Goal: Entertainment & Leisure: Consume media (video, audio)

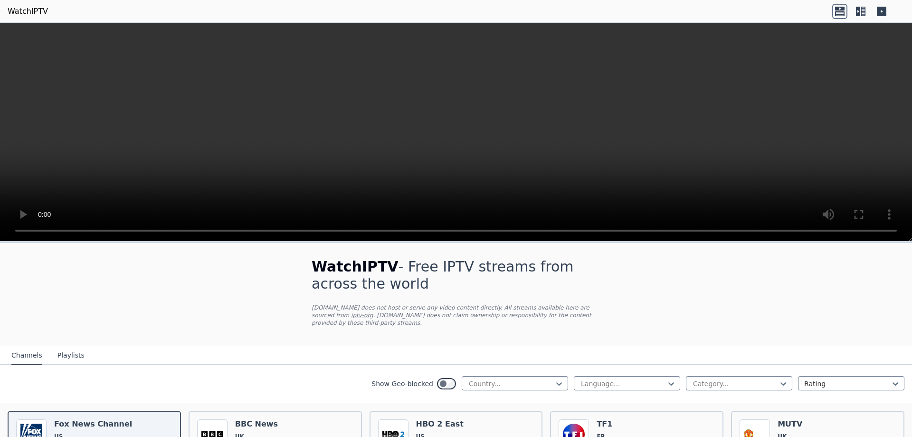
scroll to position [47, 0]
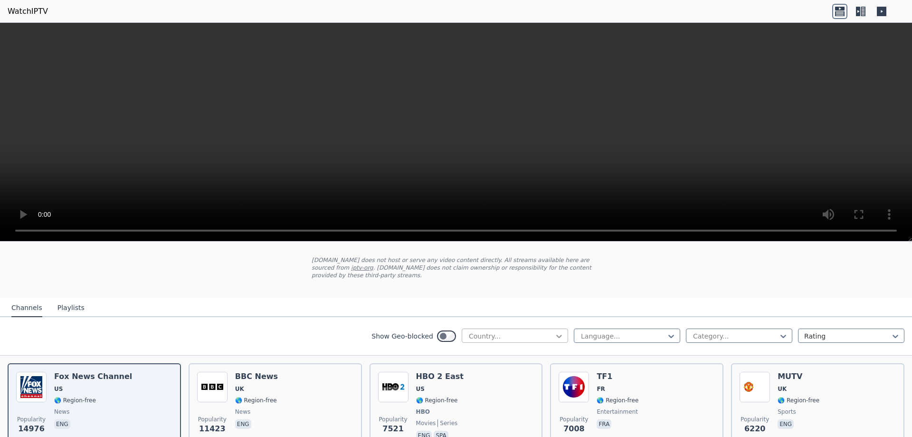
click at [554, 331] on icon at bounding box center [558, 335] width 9 height 9
click at [666, 331] on icon at bounding box center [670, 335] width 9 height 9
click at [611, 399] on div "French" at bounding box center [627, 407] width 106 height 17
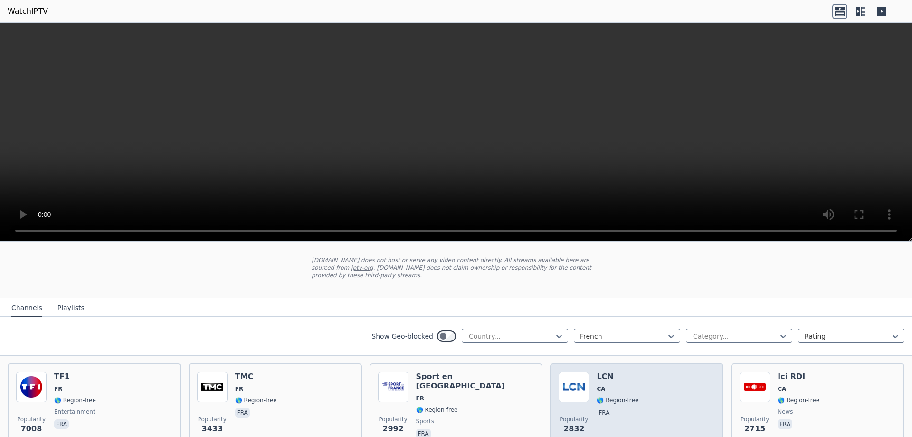
click at [601, 371] on h6 "LCN" at bounding box center [618, 375] width 42 height 9
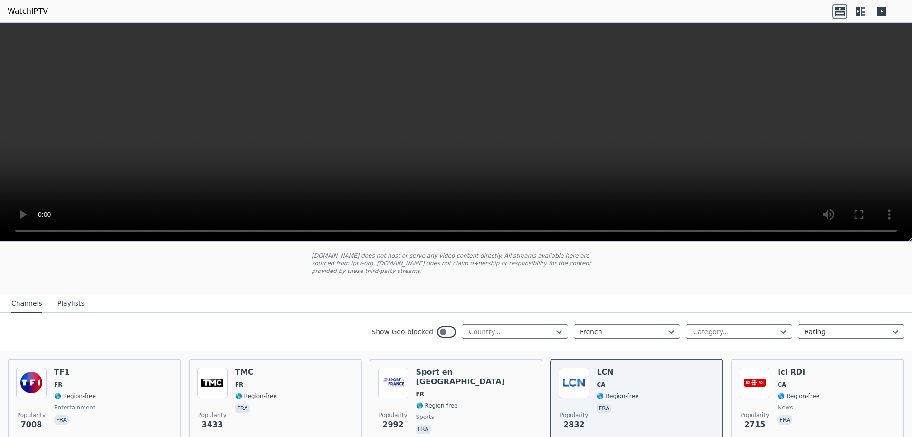
scroll to position [47, 0]
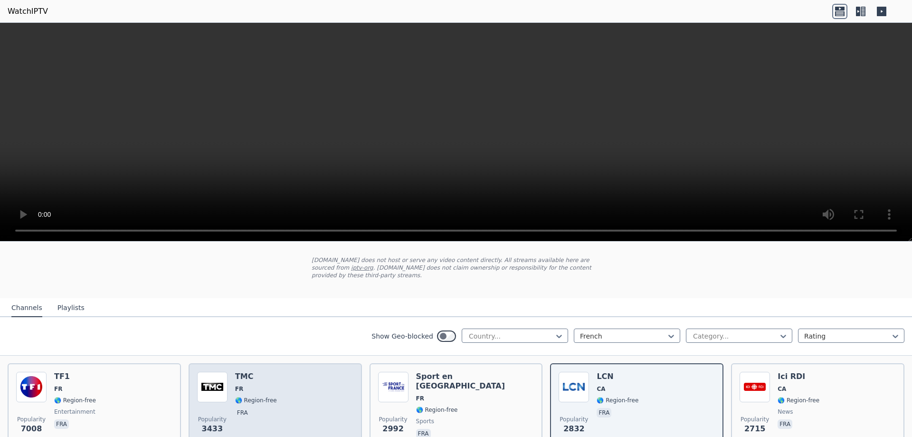
click at [260, 396] on span "🌎 Region-free" at bounding box center [256, 400] width 42 height 8
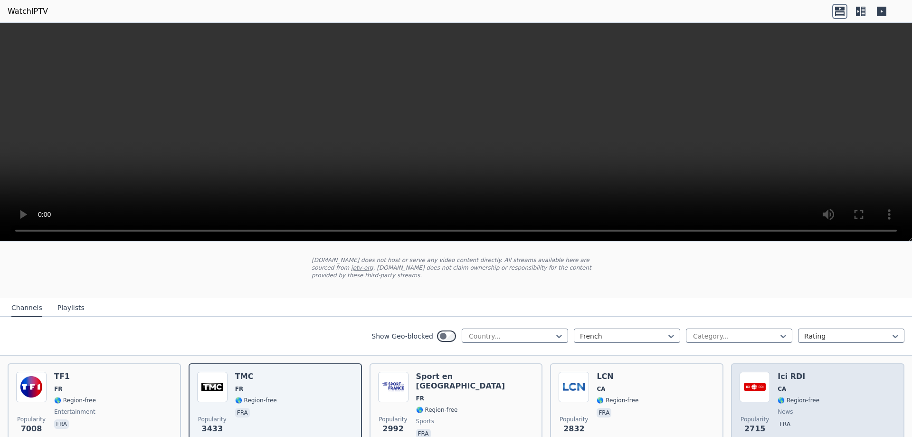
click at [766, 388] on div "Popularity [STREET_ADDRESS] 🌎 Region-free news fra" at bounding box center [818, 405] width 156 height 68
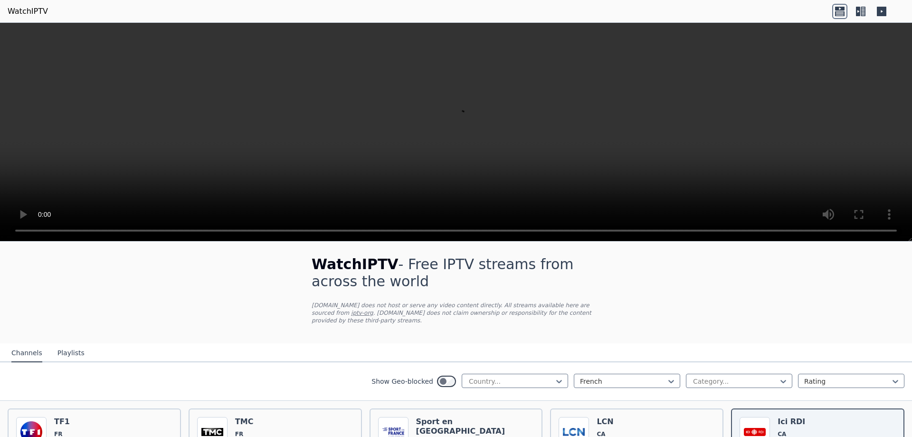
scroll to position [0, 0]
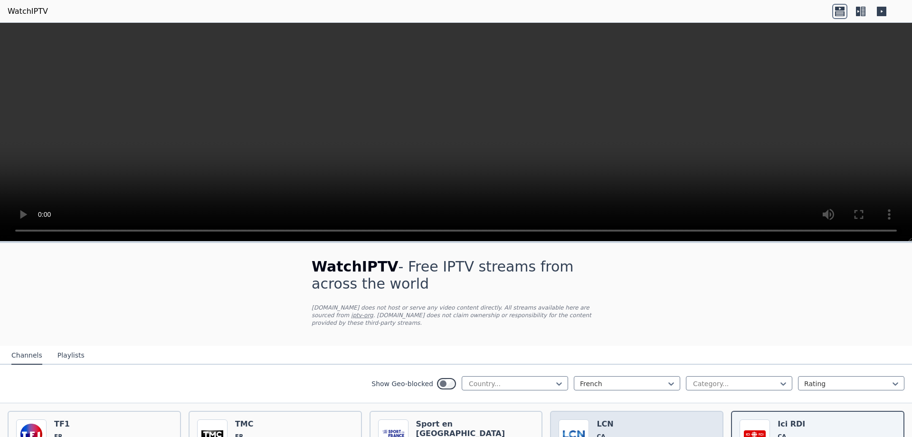
click at [579, 420] on img at bounding box center [574, 434] width 30 height 30
